Goal: Task Accomplishment & Management: Complete application form

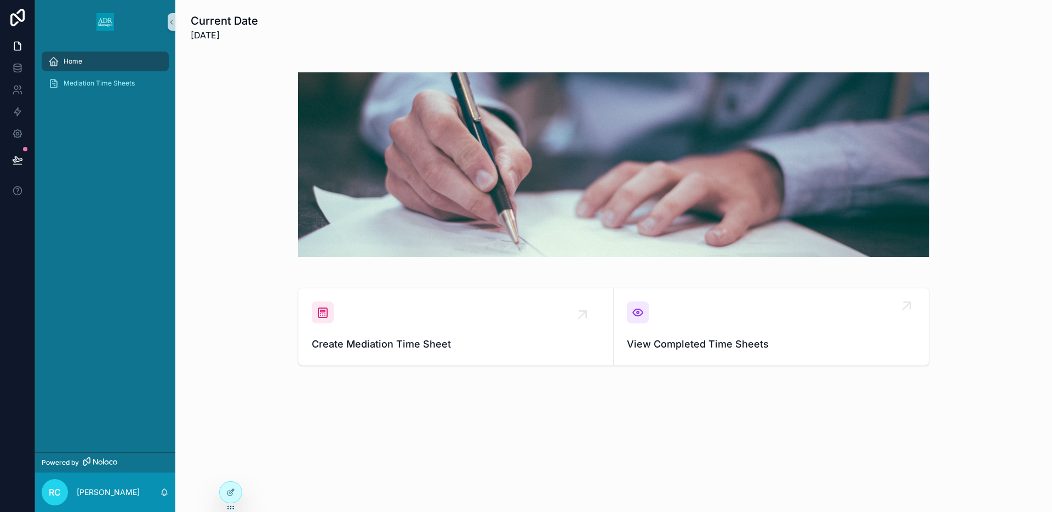
click at [684, 319] on div "View Completed Time Sheets" at bounding box center [771, 326] width 289 height 50
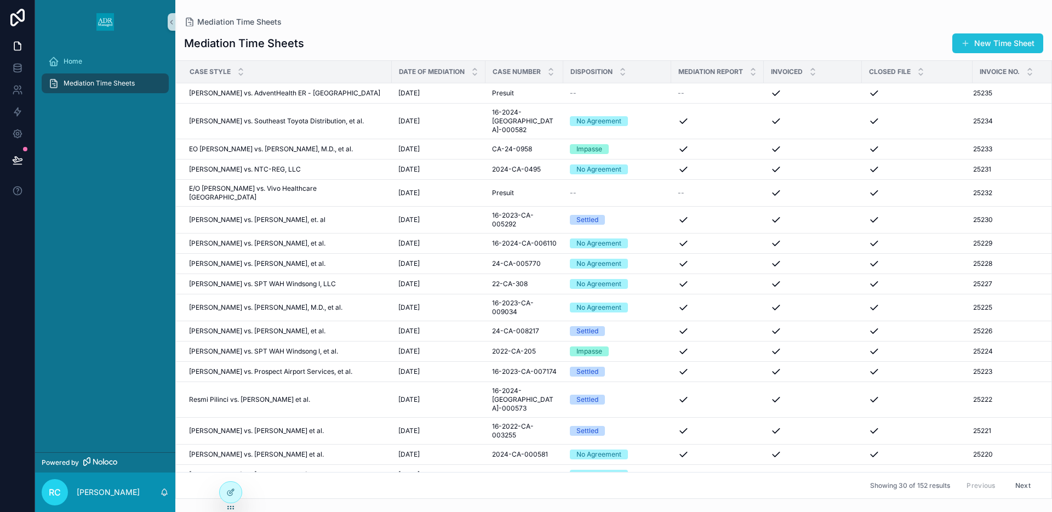
click at [974, 41] on button "New Time Sheet" at bounding box center [997, 43] width 91 height 20
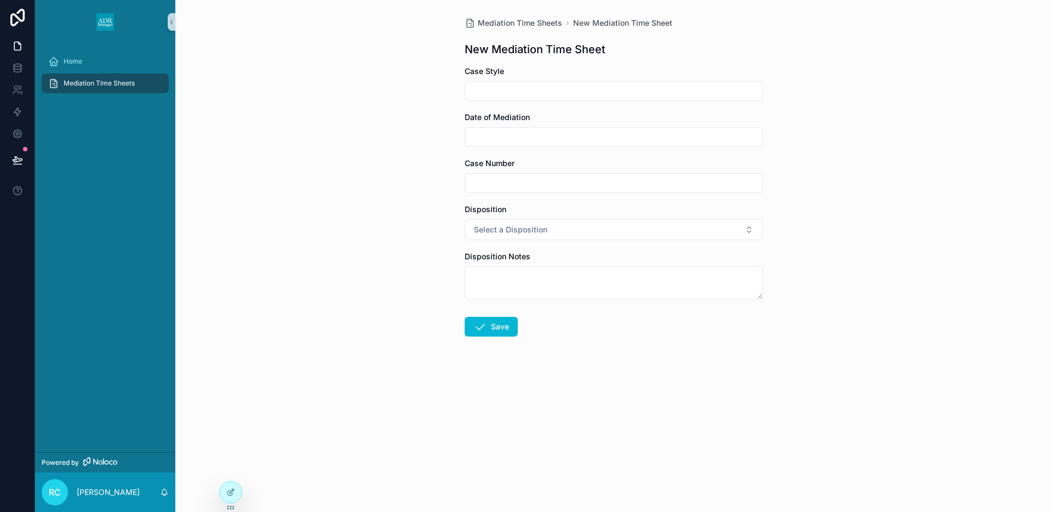
click at [504, 92] on input "scrollable content" at bounding box center [613, 90] width 297 height 15
click at [595, 90] on input "scrollable content" at bounding box center [613, 90] width 297 height 15
type input "**********"
click at [533, 134] on input "scrollable content" at bounding box center [613, 136] width 297 height 15
click at [651, 301] on button "26" at bounding box center [653, 300] width 20 height 20
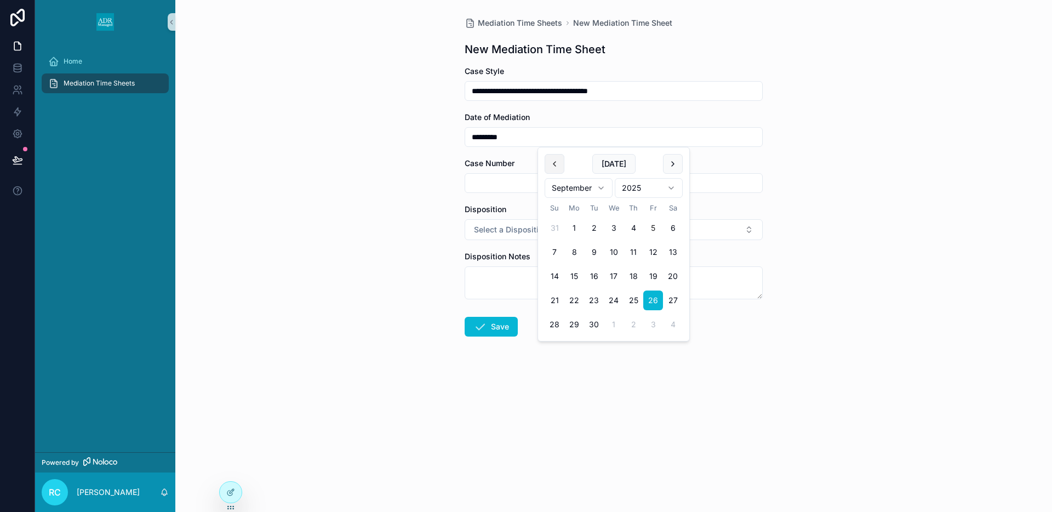
click at [554, 163] on button "scrollable content" at bounding box center [554, 164] width 20 height 20
click at [593, 322] on button "26" at bounding box center [594, 324] width 20 height 20
type input "*********"
click at [422, 168] on div "**********" at bounding box center [613, 256] width 876 height 512
click at [491, 183] on input "scrollable content" at bounding box center [613, 182] width 297 height 15
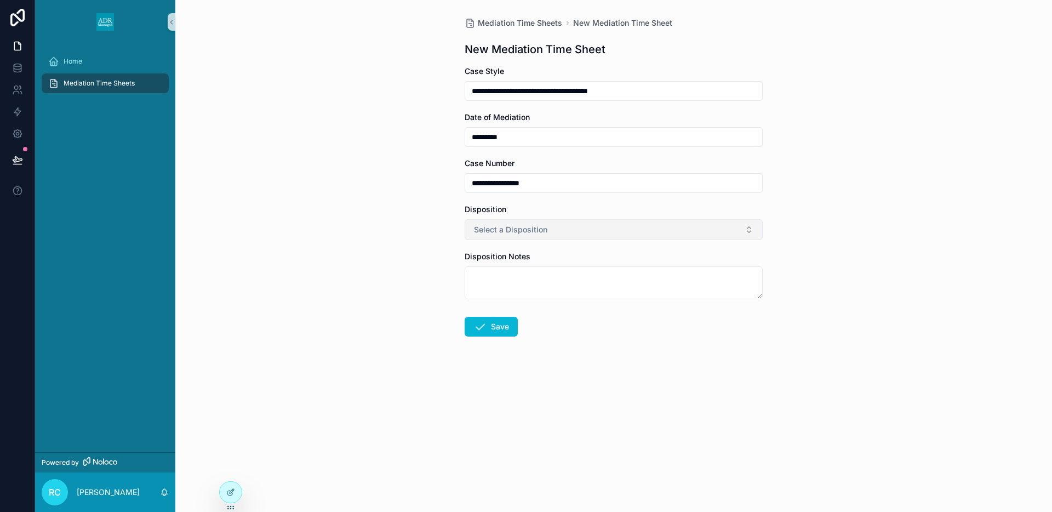
type input "**********"
click at [483, 230] on span "Select a Disposition" at bounding box center [510, 229] width 73 height 11
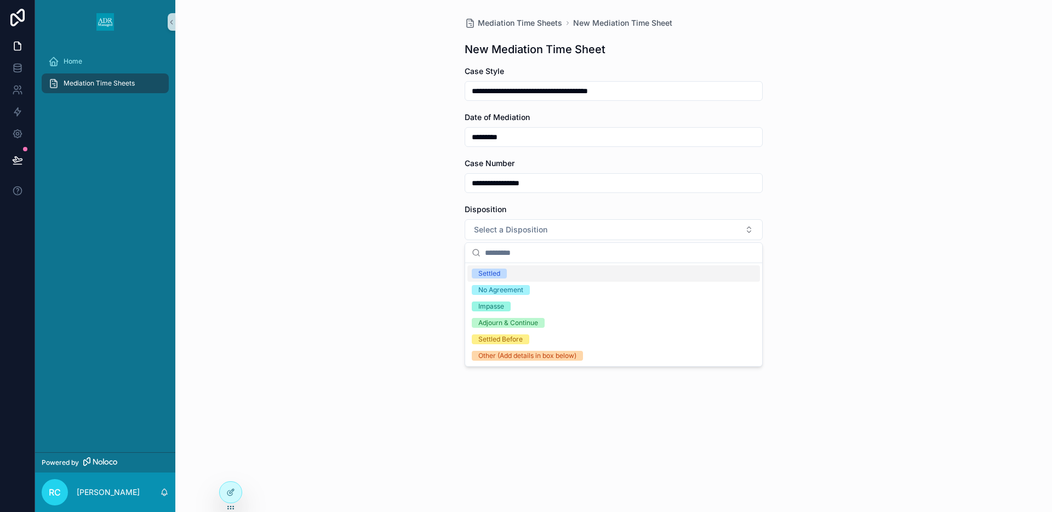
click at [501, 273] on span "Settled" at bounding box center [489, 273] width 35 height 10
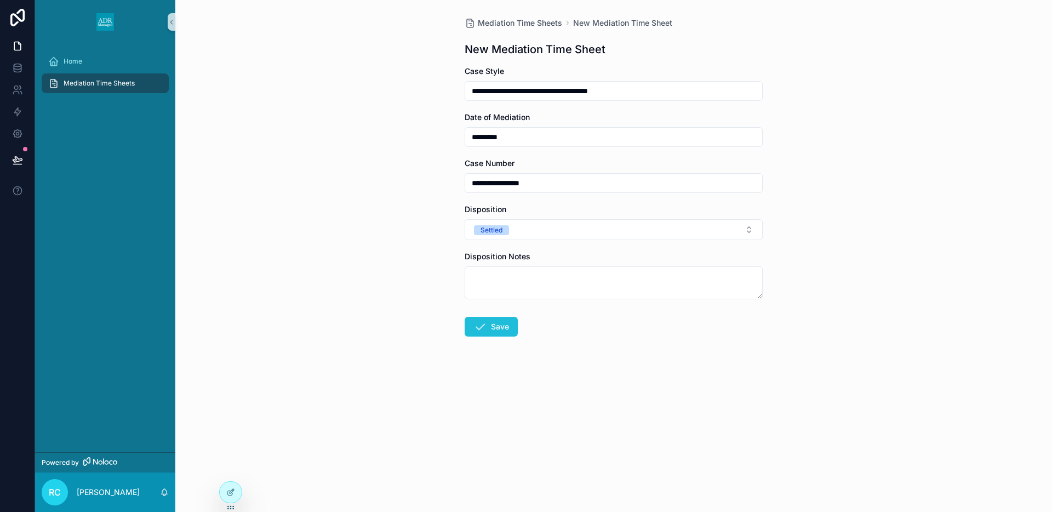
click at [485, 329] on icon "scrollable content" at bounding box center [479, 326] width 13 height 13
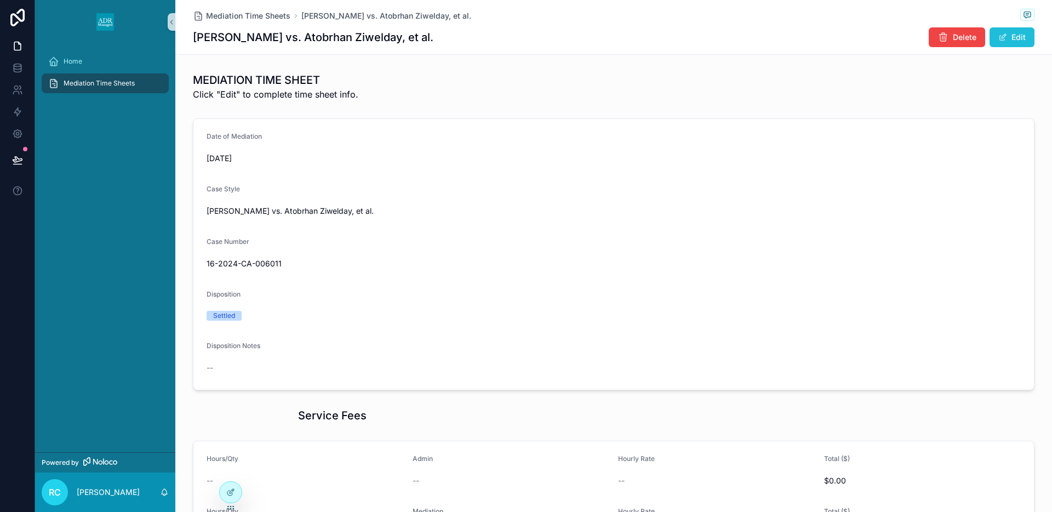
click at [1015, 36] on button "Edit" at bounding box center [1011, 37] width 45 height 20
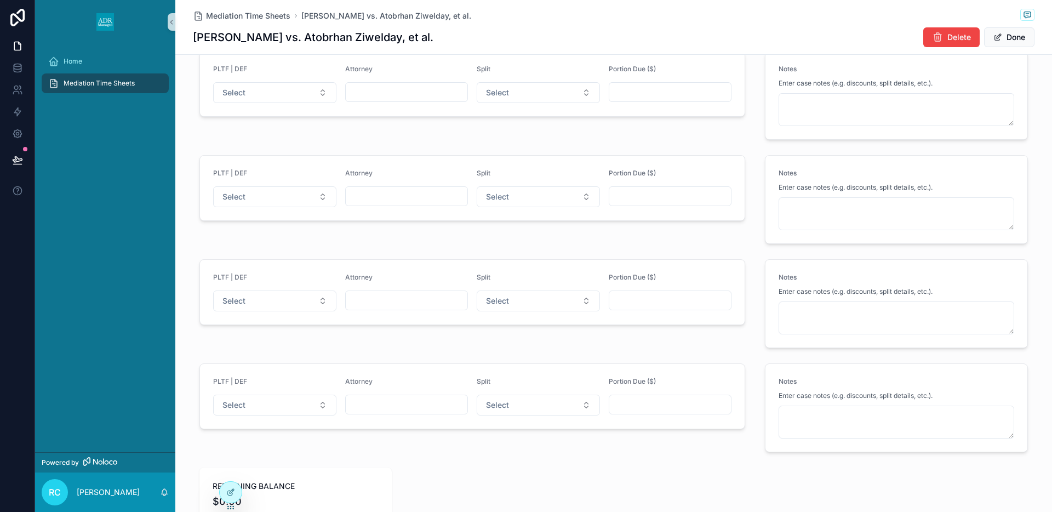
scroll to position [1560, 0]
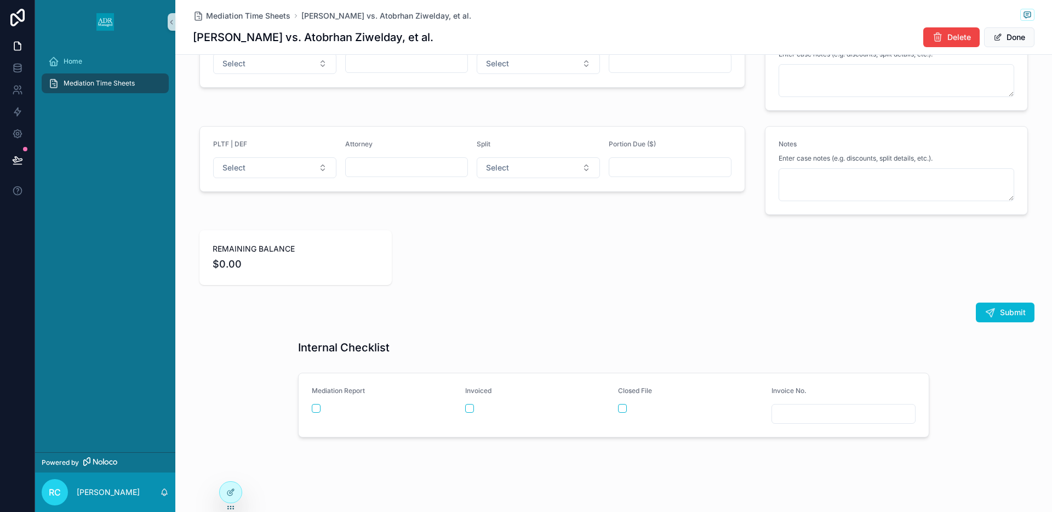
click at [800, 411] on input "scrollable content" at bounding box center [843, 413] width 143 height 15
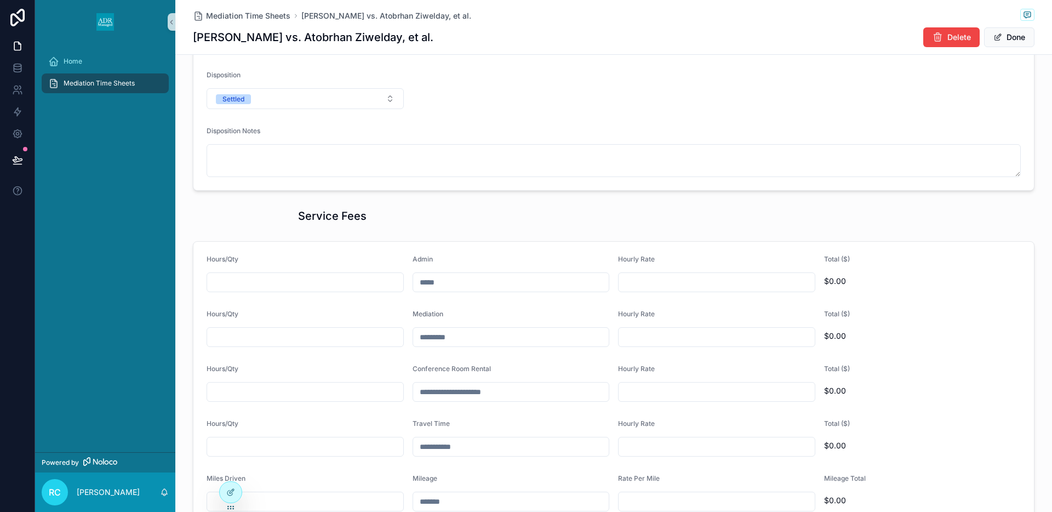
scroll to position [225, 0]
type input "*****"
click at [242, 284] on input "scrollable content" at bounding box center [305, 282] width 196 height 15
type input "****"
type input "*******"
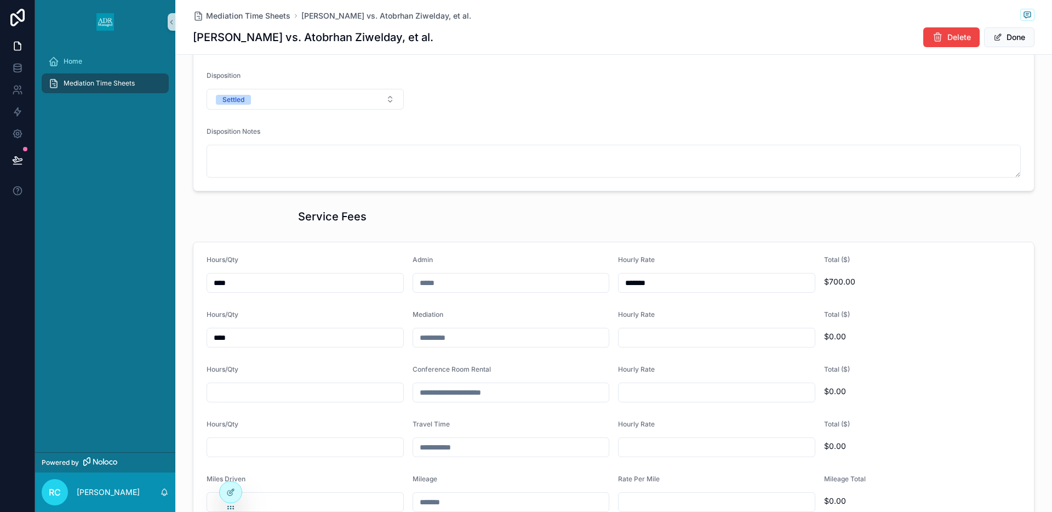
type input "****"
type input "*******"
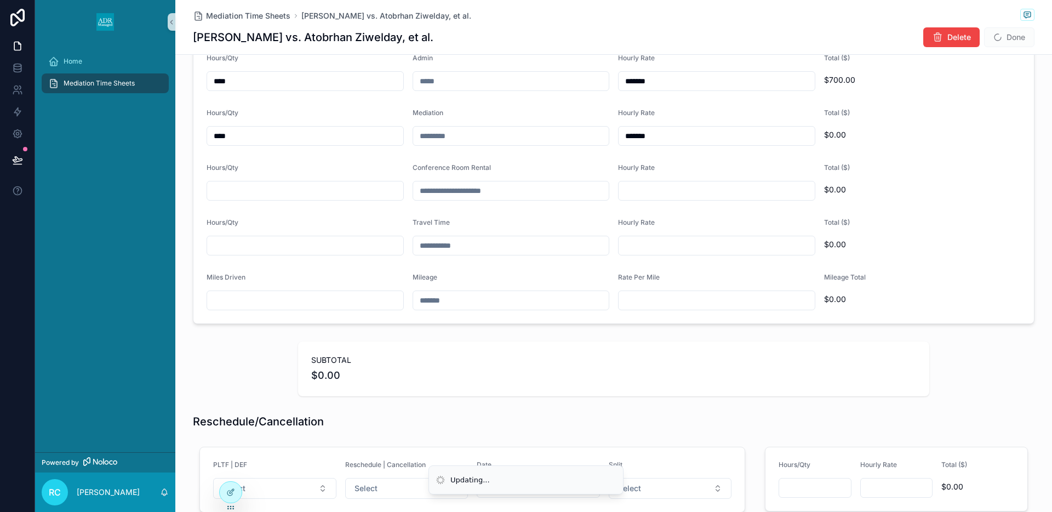
scroll to position [432, 0]
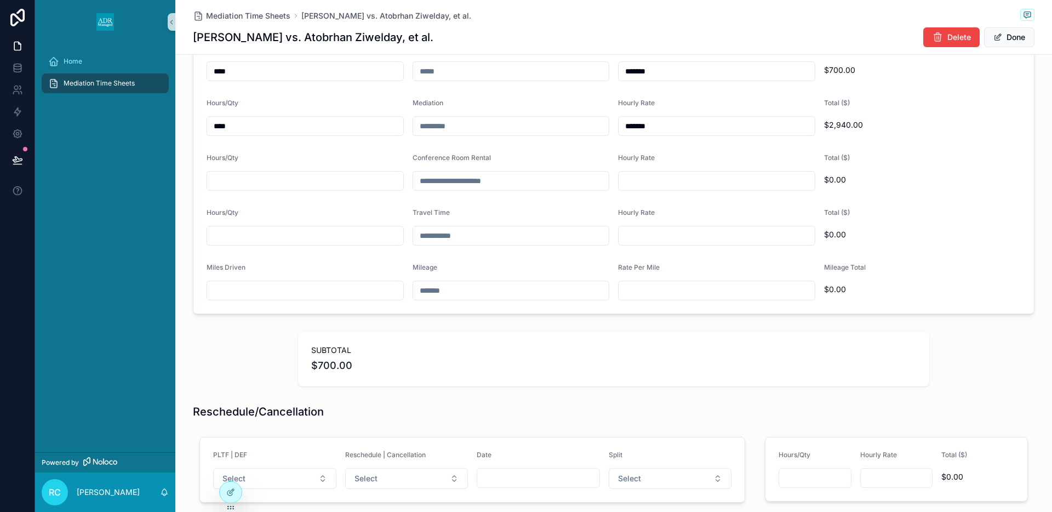
click at [266, 359] on div "SUBTOTAL $700.00" at bounding box center [613, 359] width 876 height 64
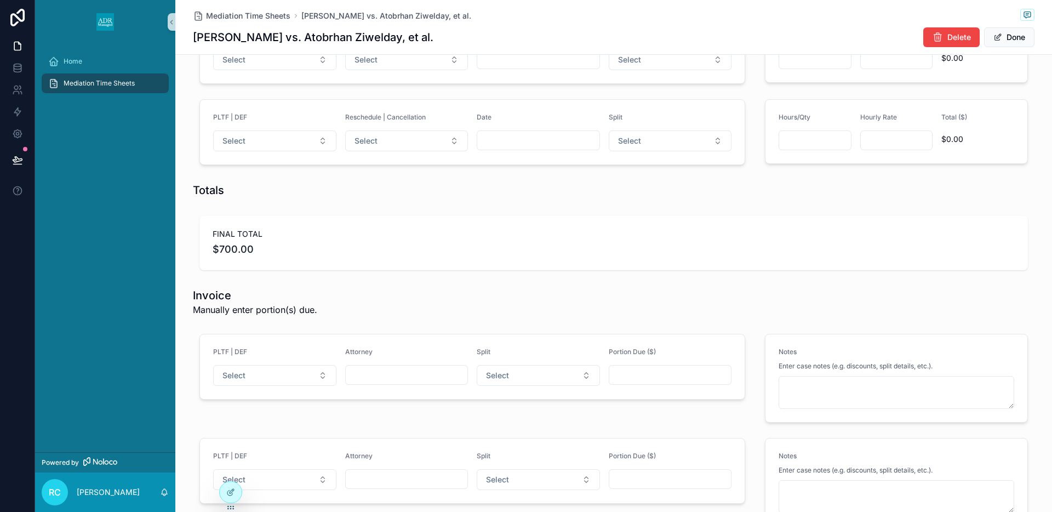
scroll to position [1103, 0]
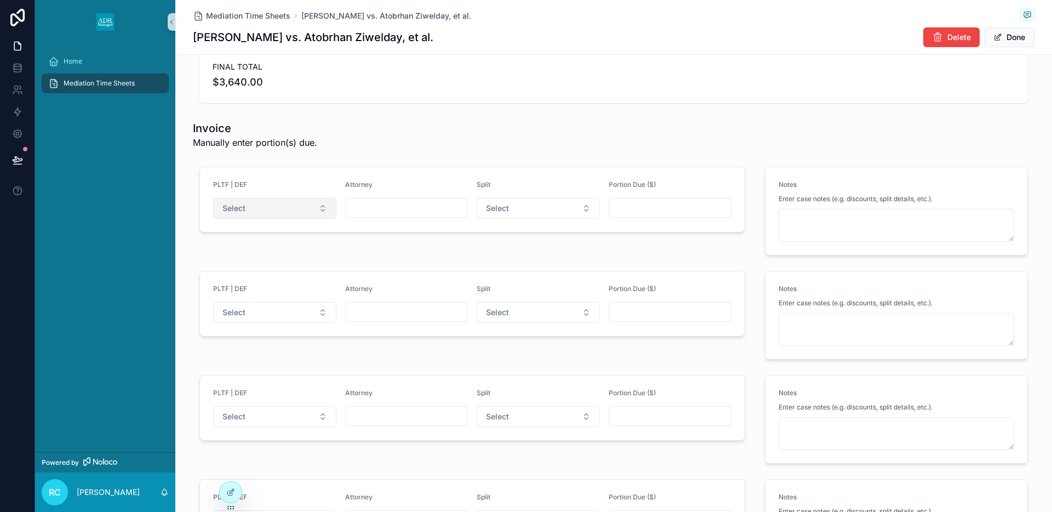
click at [240, 210] on span "Select" at bounding box center [233, 208] width 23 height 11
drag, startPoint x: 244, startPoint y: 255, endPoint x: 251, endPoint y: 254, distance: 7.2
click at [244, 255] on span "Plaintiff" at bounding box center [231, 252] width 37 height 10
click at [374, 203] on input "scrollable content" at bounding box center [407, 207] width 122 height 15
type input "**********"
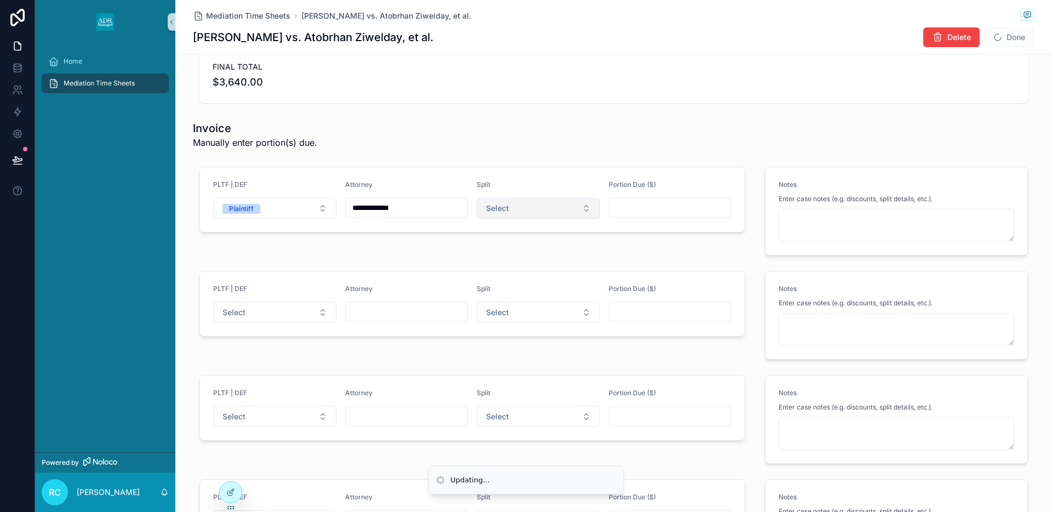
click at [549, 210] on button "Select" at bounding box center [537, 208] width 123 height 21
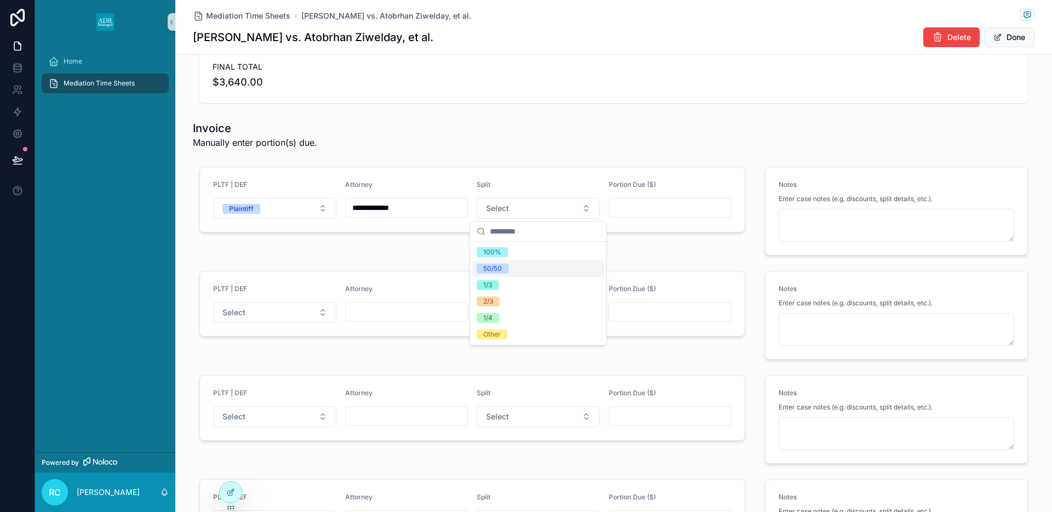
click at [503, 264] on span "50/50" at bounding box center [492, 268] width 32 height 10
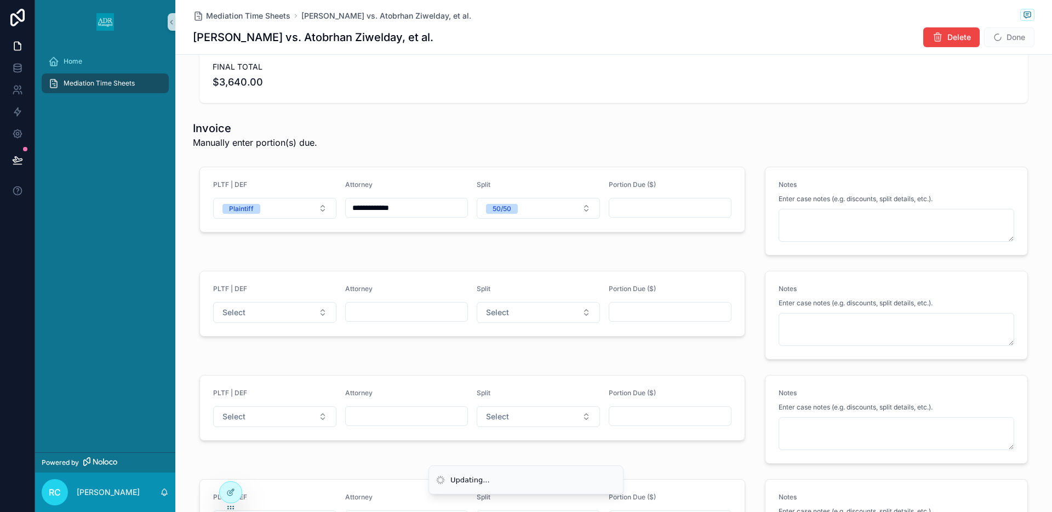
click at [627, 205] on input "scrollable content" at bounding box center [670, 207] width 122 height 15
type input "*********"
click at [277, 314] on button "Select" at bounding box center [274, 312] width 123 height 21
click at [236, 376] on div "Defendant" at bounding box center [236, 373] width 32 height 10
click at [371, 315] on input "scrollable content" at bounding box center [407, 311] width 122 height 15
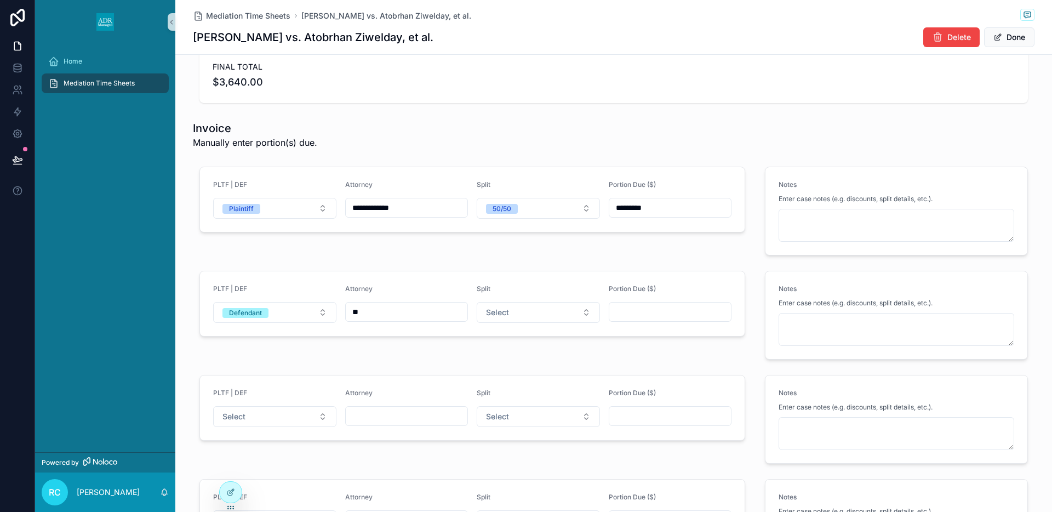
type input "*"
type input "**********"
click at [532, 314] on button "Select" at bounding box center [537, 312] width 123 height 21
click at [500, 371] on div "50/50" at bounding box center [492, 373] width 19 height 10
click at [627, 311] on input "scrollable content" at bounding box center [670, 311] width 122 height 15
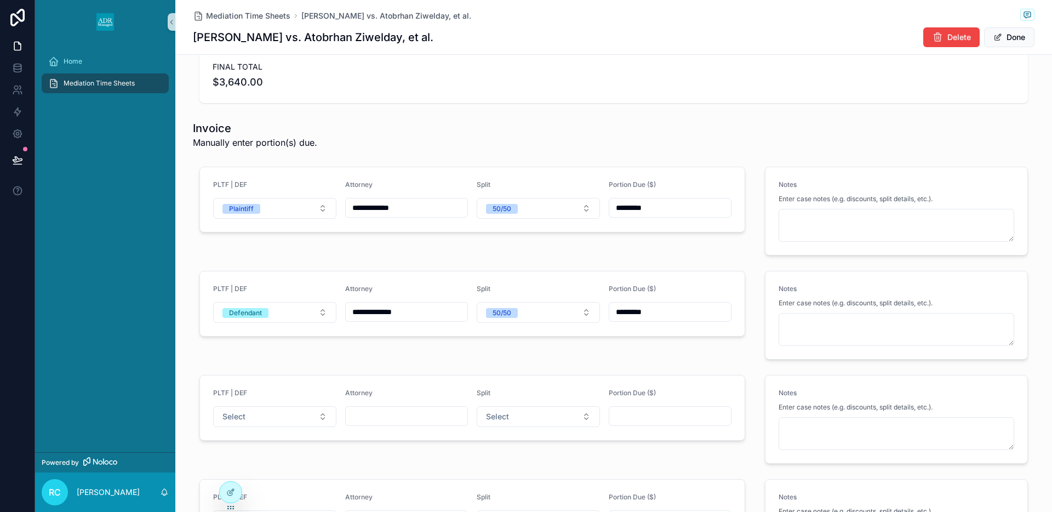
type input "*********"
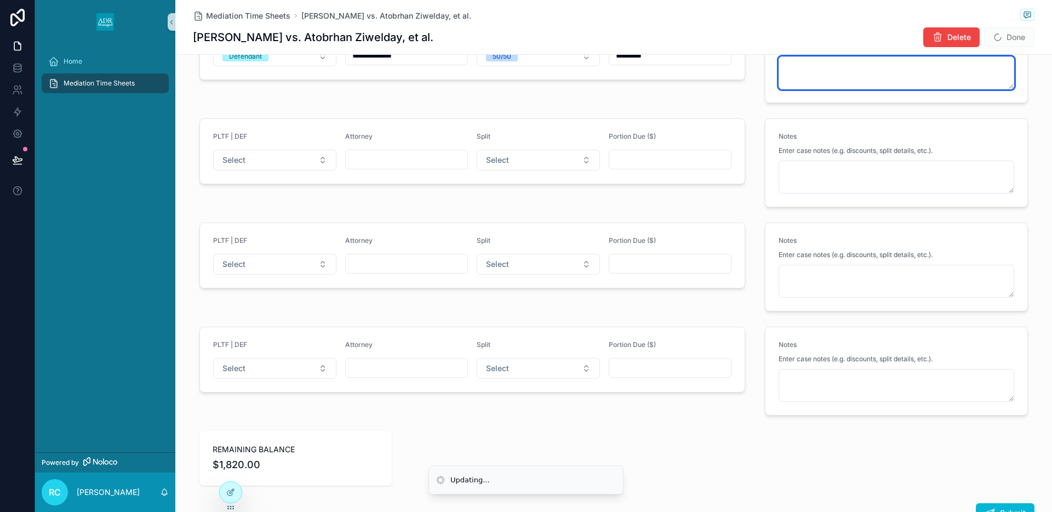
scroll to position [1531, 0]
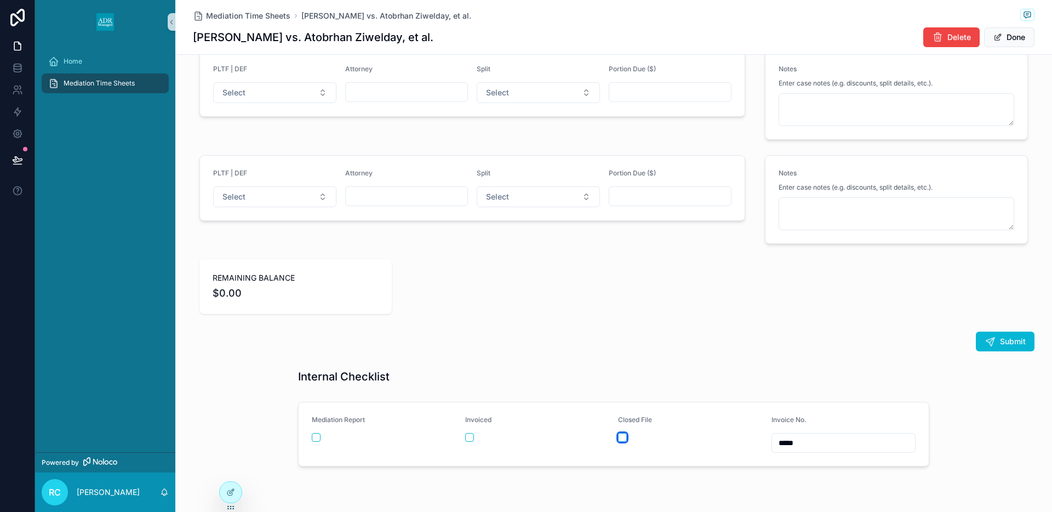
click at [623, 439] on button "scrollable content" at bounding box center [622, 437] width 9 height 9
click at [1025, 38] on button "Done" at bounding box center [1009, 37] width 50 height 20
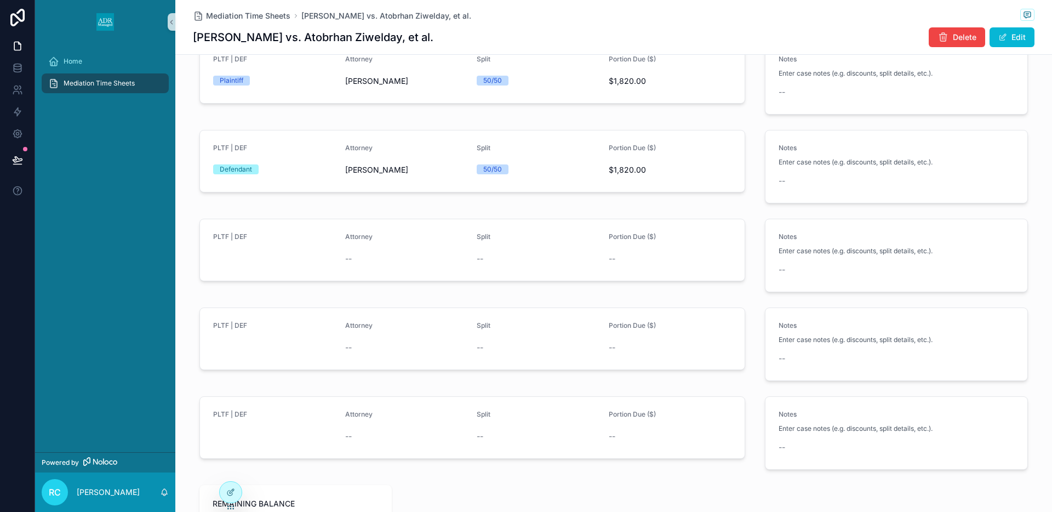
scroll to position [1179, 0]
drag, startPoint x: 221, startPoint y: 38, endPoint x: 419, endPoint y: 34, distance: 198.3
click at [419, 34] on div "[PERSON_NAME] vs. Atobrhan Ziwelday, et al. Delete Edit" at bounding box center [613, 37] width 841 height 21
copy h1 "[PERSON_NAME] vs. Atobrhan Ziwelday, et al."
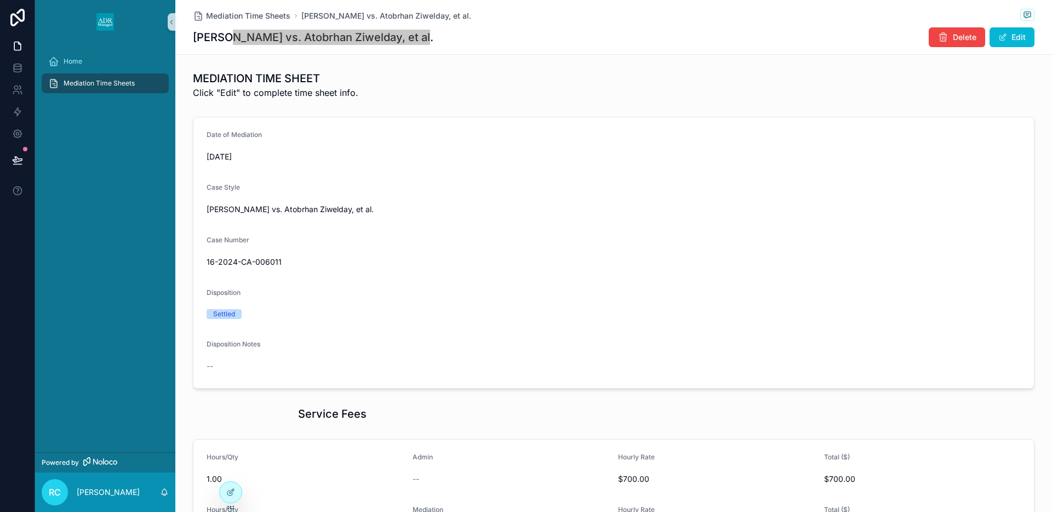
scroll to position [0, 0]
click at [191, 36] on div "Mediation Time Sheets [PERSON_NAME] vs. Atobrhan Ziwelday, et al. [PERSON_NAME]…" at bounding box center [613, 27] width 876 height 55
drag, startPoint x: 193, startPoint y: 37, endPoint x: 263, endPoint y: 35, distance: 69.6
click at [263, 35] on h1 "[PERSON_NAME] vs. Atobrhan Ziwelday, et al." at bounding box center [313, 37] width 240 height 15
copy h1 "[PERSON_NAME]"
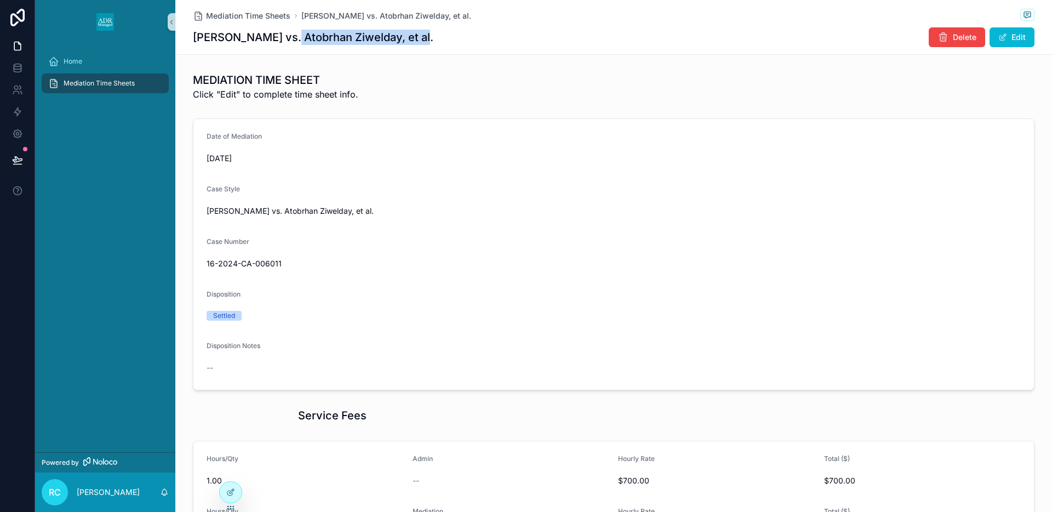
drag, startPoint x: 285, startPoint y: 35, endPoint x: 415, endPoint y: 41, distance: 129.4
click at [415, 41] on div "[PERSON_NAME] vs. Atobrhan Ziwelday, et al. Delete Edit" at bounding box center [613, 37] width 841 height 21
copy h1 "Atobrhan Ziwelday, et al."
click at [217, 262] on span "16-2024-CA-006011" at bounding box center [613, 263] width 814 height 11
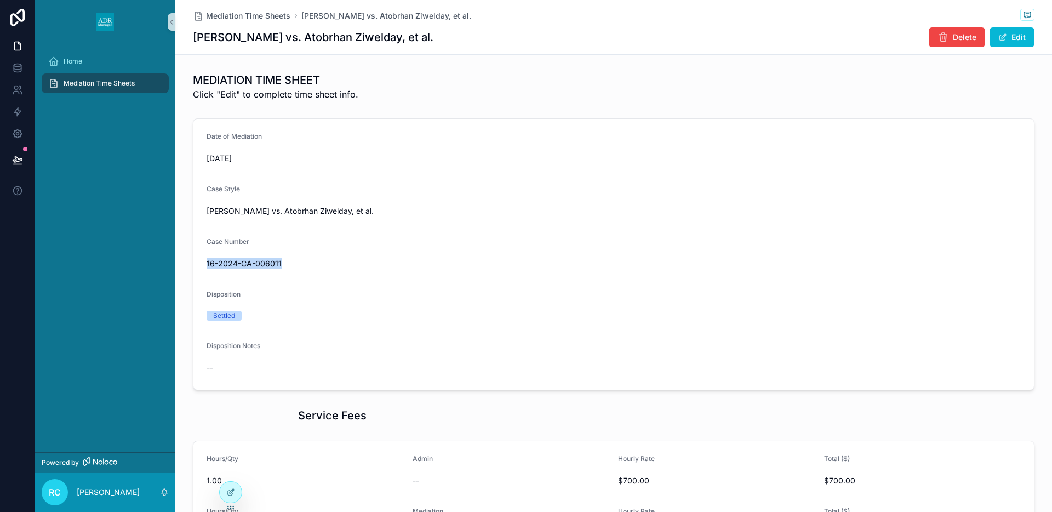
click at [217, 262] on span "16-2024-CA-006011" at bounding box center [613, 263] width 814 height 11
copy span "16-2024-CA-006011"
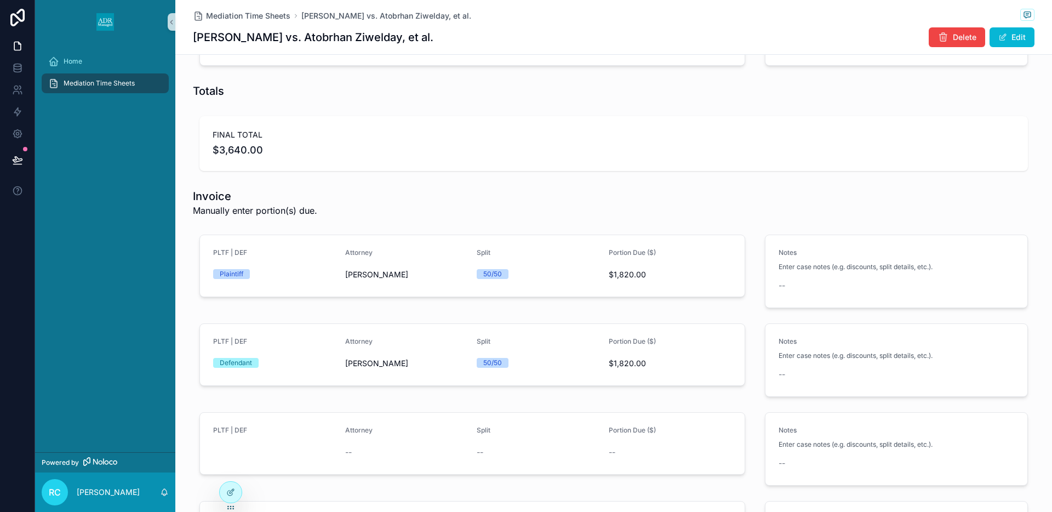
scroll to position [990, 0]
drag, startPoint x: 194, startPoint y: 38, endPoint x: 262, endPoint y: 43, distance: 68.1
click at [262, 43] on h1 "[PERSON_NAME] vs. Atobrhan Ziwelday, et al." at bounding box center [313, 37] width 240 height 15
copy h1 "[PERSON_NAME]"
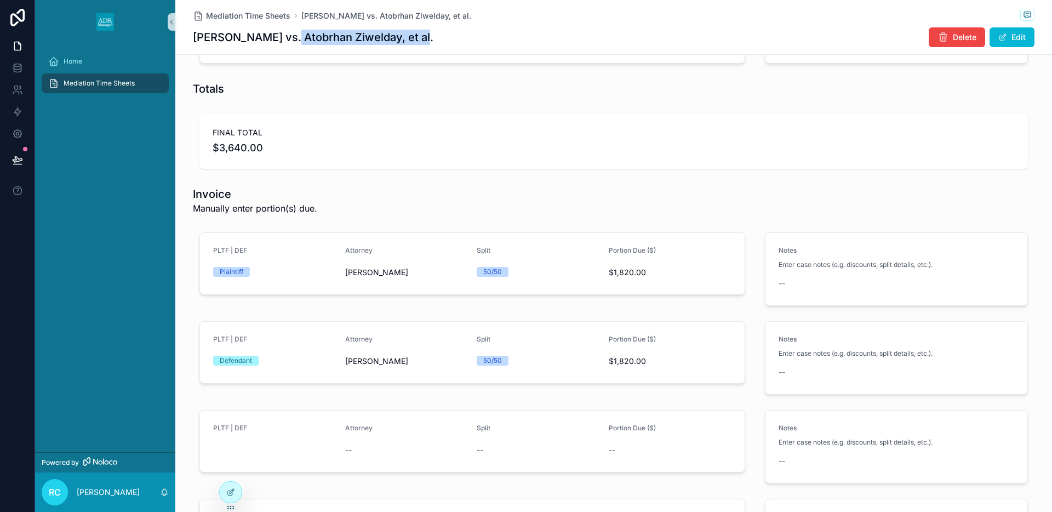
drag, startPoint x: 284, startPoint y: 36, endPoint x: 417, endPoint y: 41, distance: 133.2
click at [417, 41] on div "[PERSON_NAME] vs. Atobrhan Ziwelday, et al. Delete Edit" at bounding box center [613, 37] width 841 height 21
copy h1 "Atobrhan Ziwelday, et al."
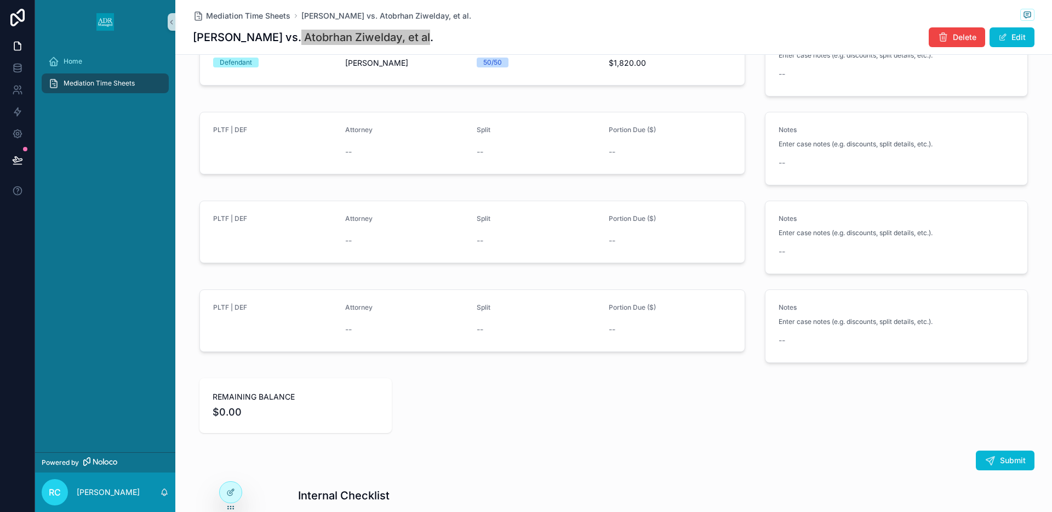
scroll to position [1434, 0]
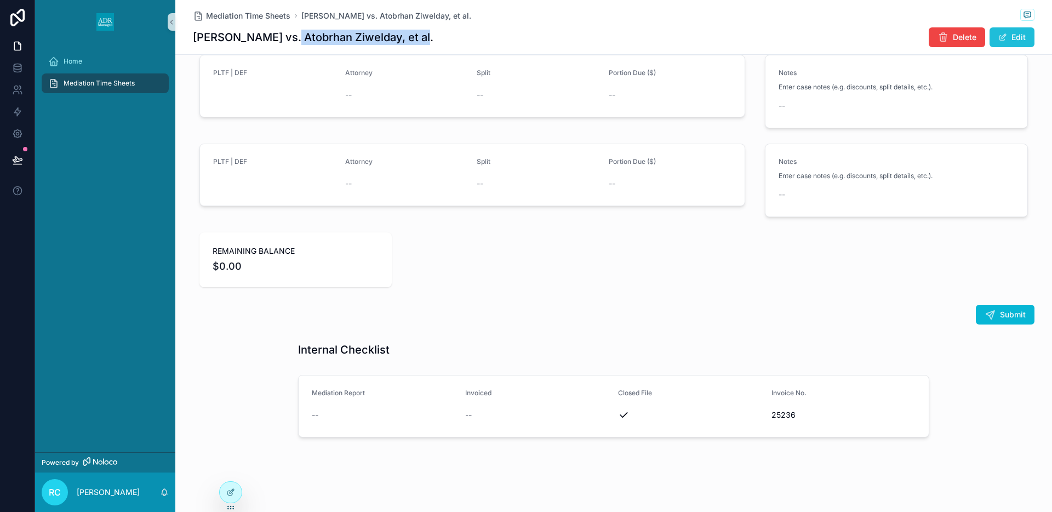
click at [1004, 41] on span "scrollable content" at bounding box center [1002, 37] width 9 height 9
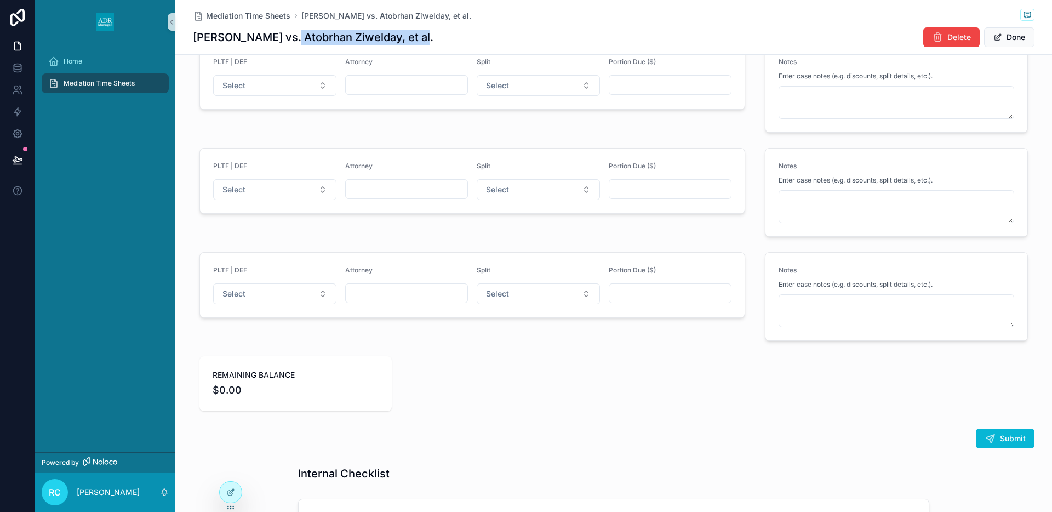
scroll to position [1512, 0]
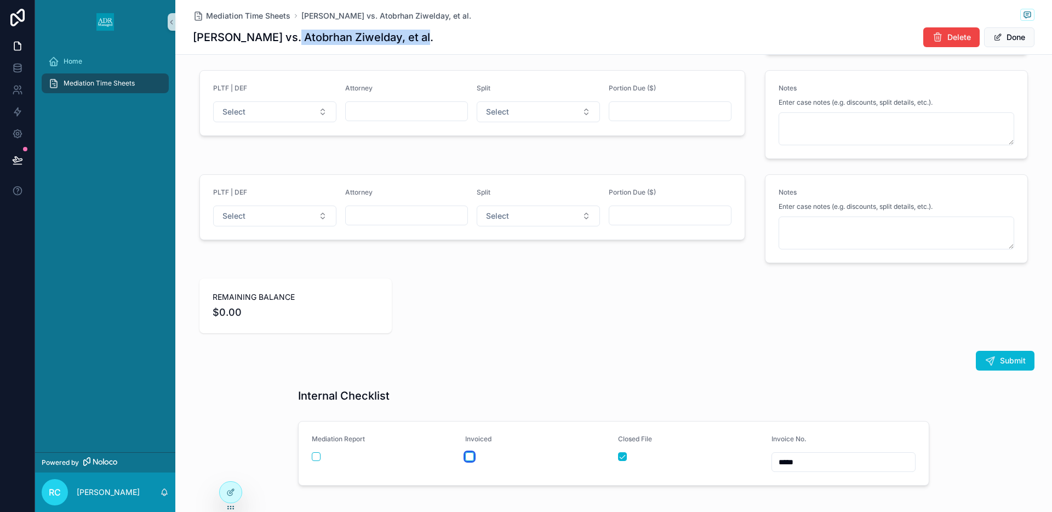
click at [468, 455] on button "scrollable content" at bounding box center [469, 456] width 9 height 9
click at [314, 456] on button "scrollable content" at bounding box center [316, 456] width 9 height 9
click at [1017, 36] on button "Done" at bounding box center [1009, 37] width 50 height 20
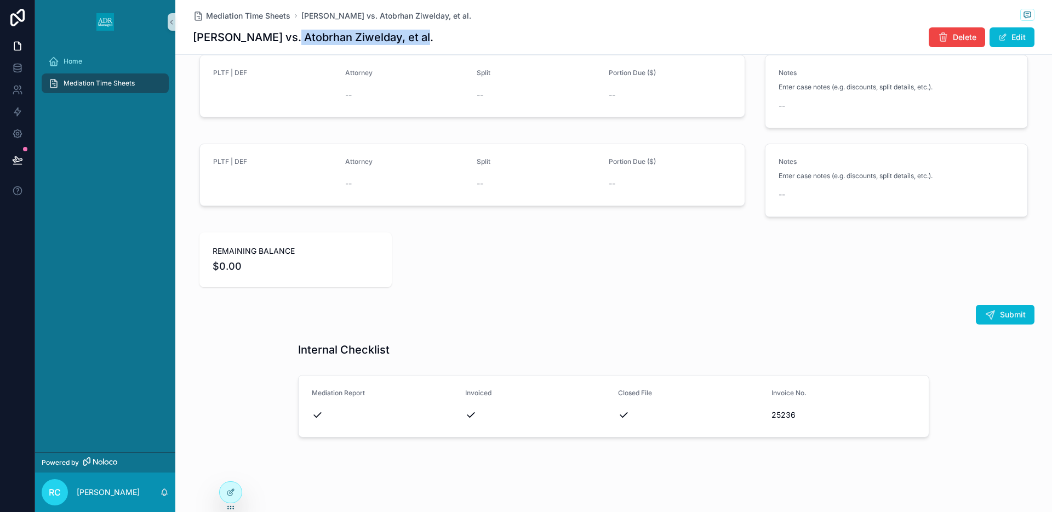
click at [90, 83] on span "Mediation Time Sheets" at bounding box center [99, 83] width 71 height 9
